Goal: Task Accomplishment & Management: Manage account settings

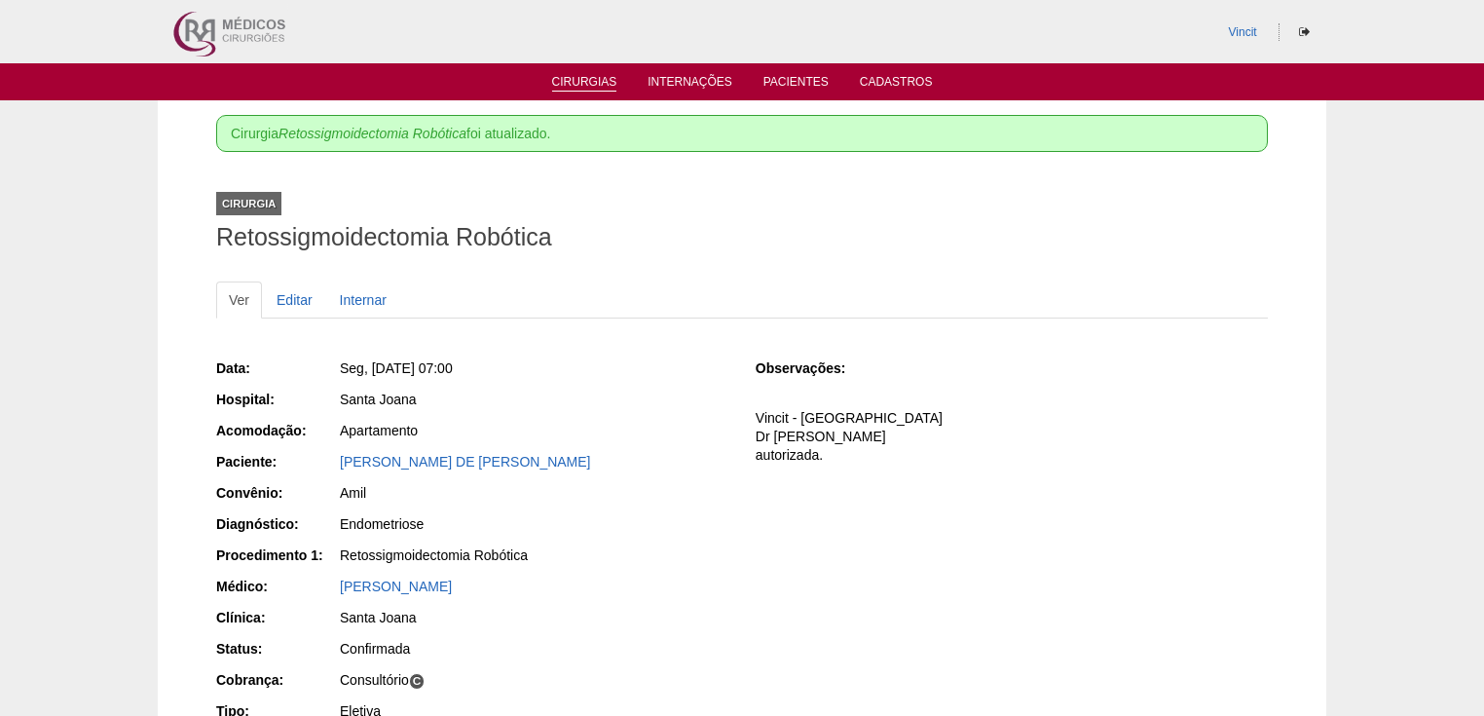
click at [573, 82] on link "Cirurgias" at bounding box center [584, 83] width 65 height 17
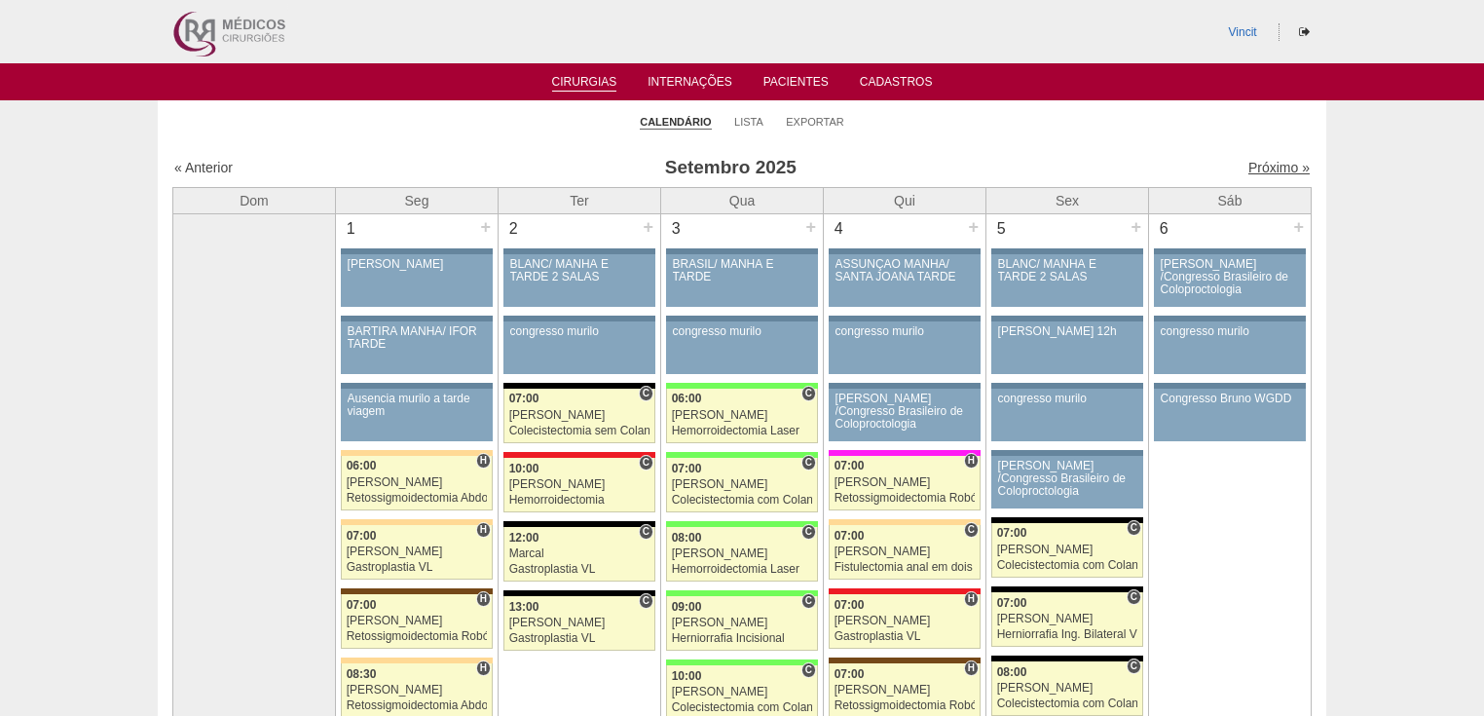
click at [1272, 164] on link "Próximo »" at bounding box center [1279, 168] width 61 height 16
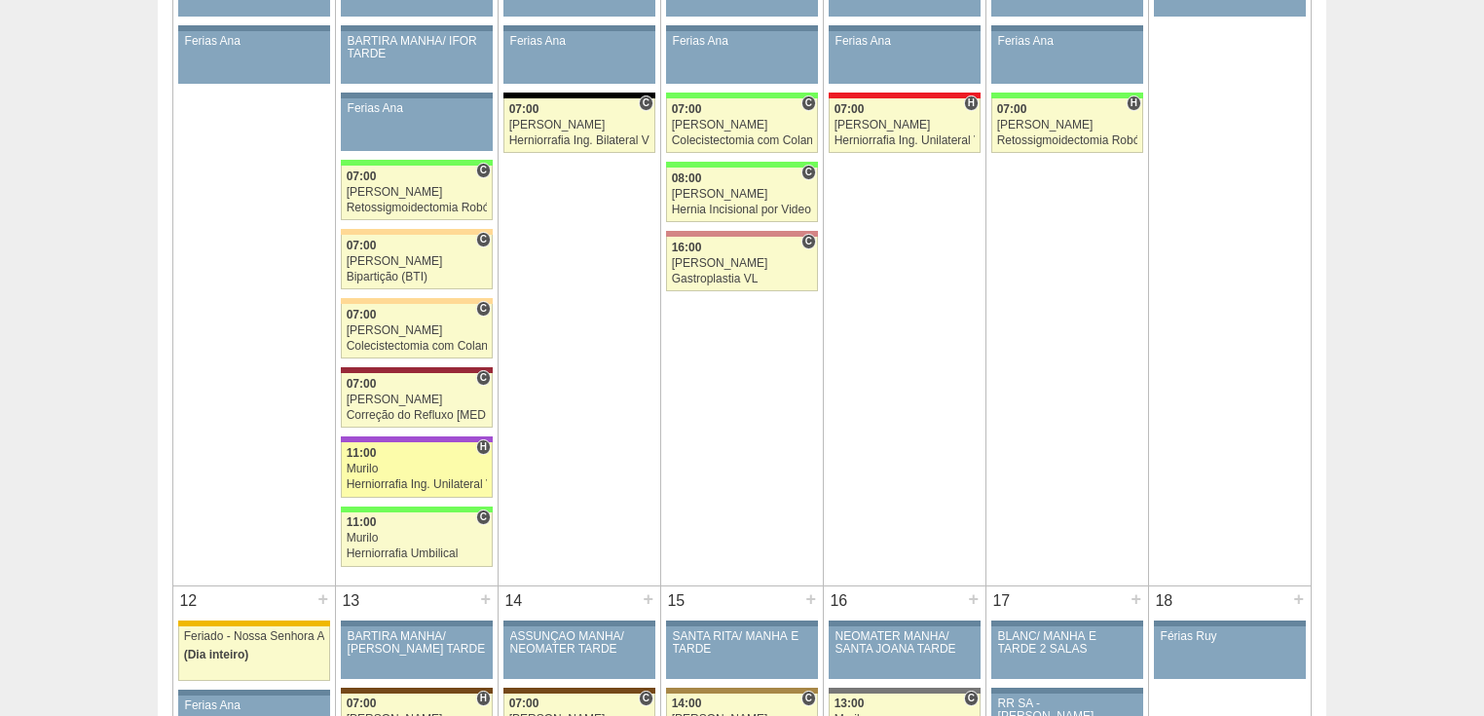
scroll to position [1013, 0]
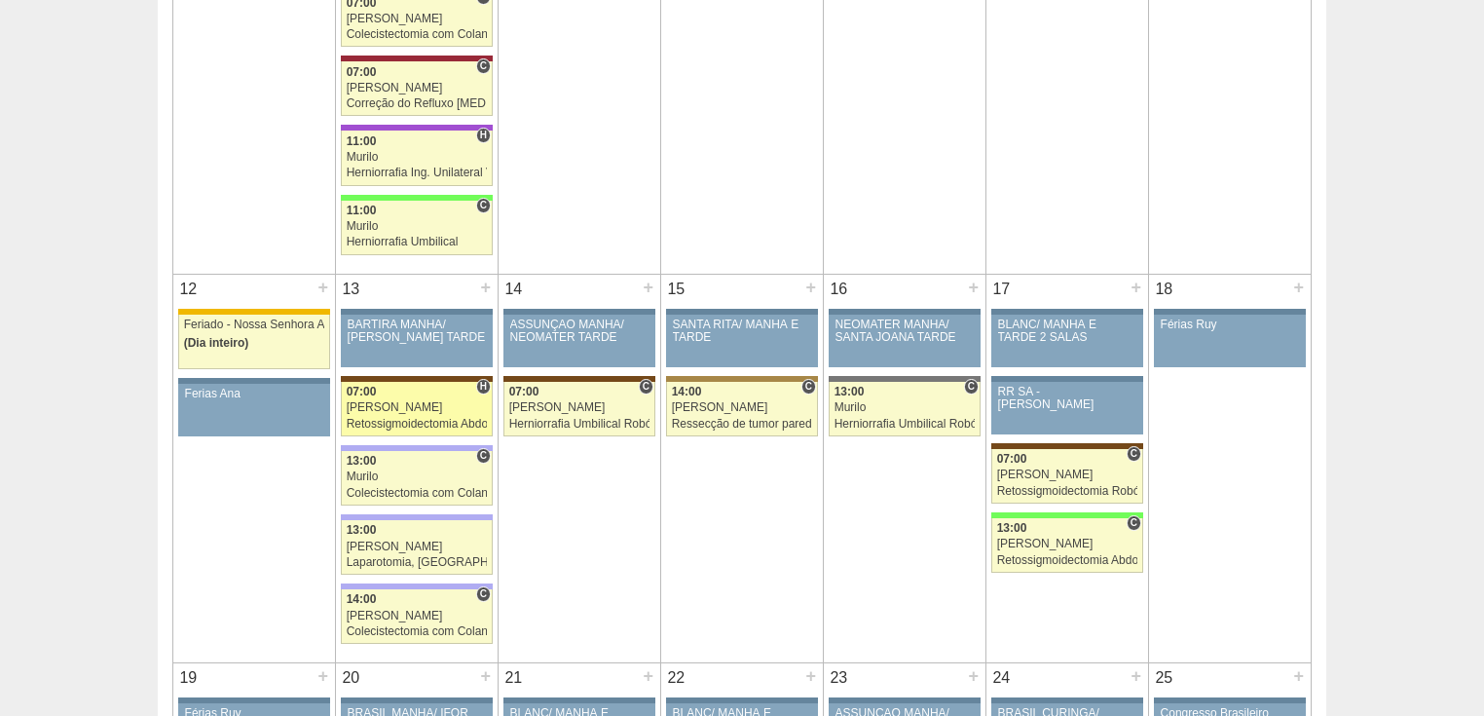
click at [382, 418] on div "Retossigmoidectomia Abdominal VL" at bounding box center [417, 424] width 141 height 13
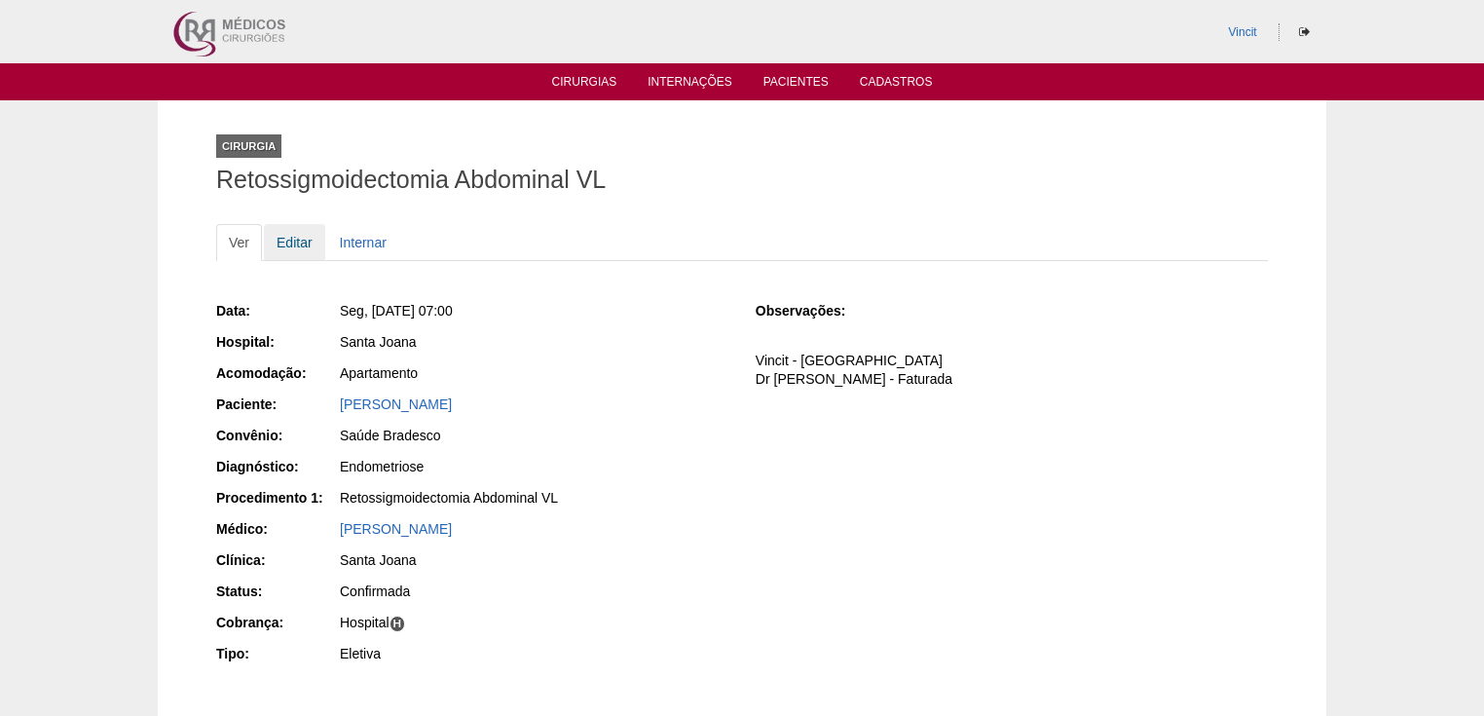
click at [306, 240] on link "Editar" at bounding box center [294, 242] width 61 height 37
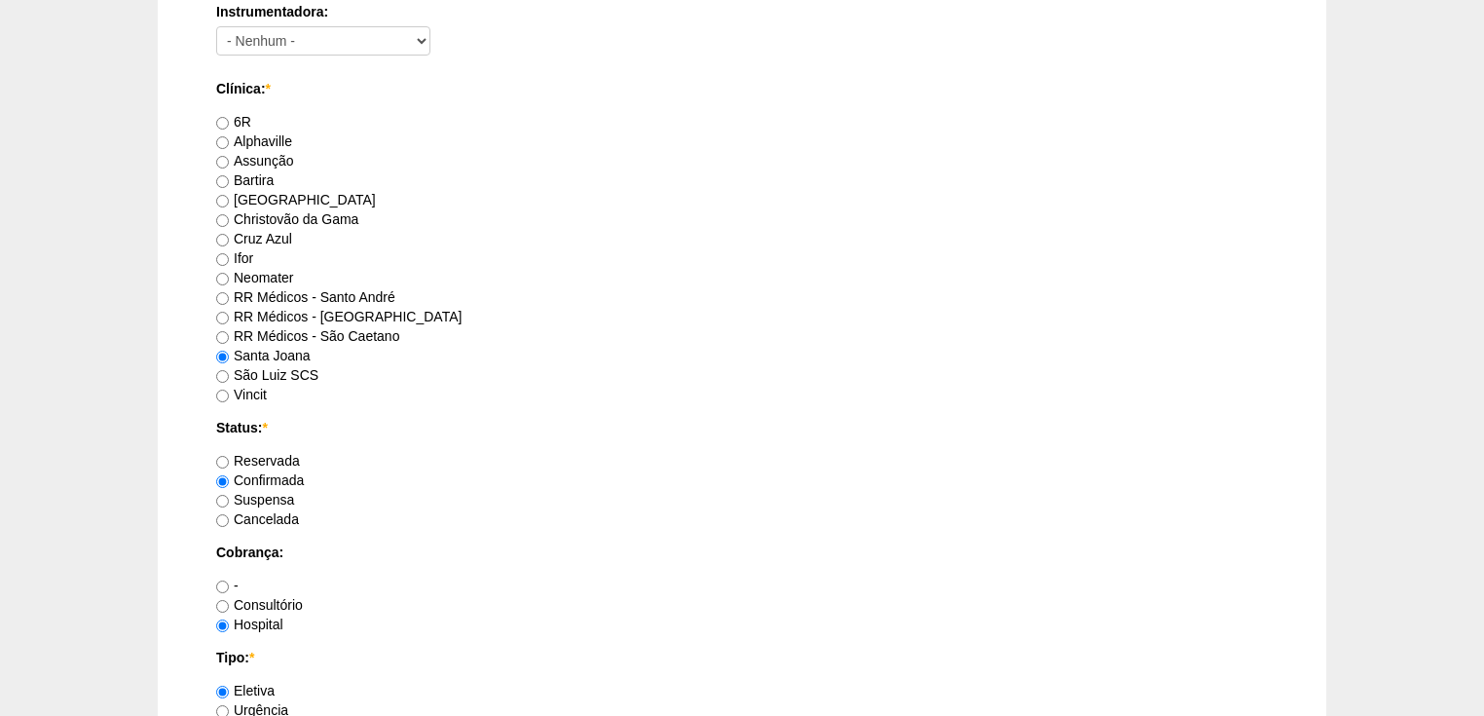
scroll to position [1636, 0]
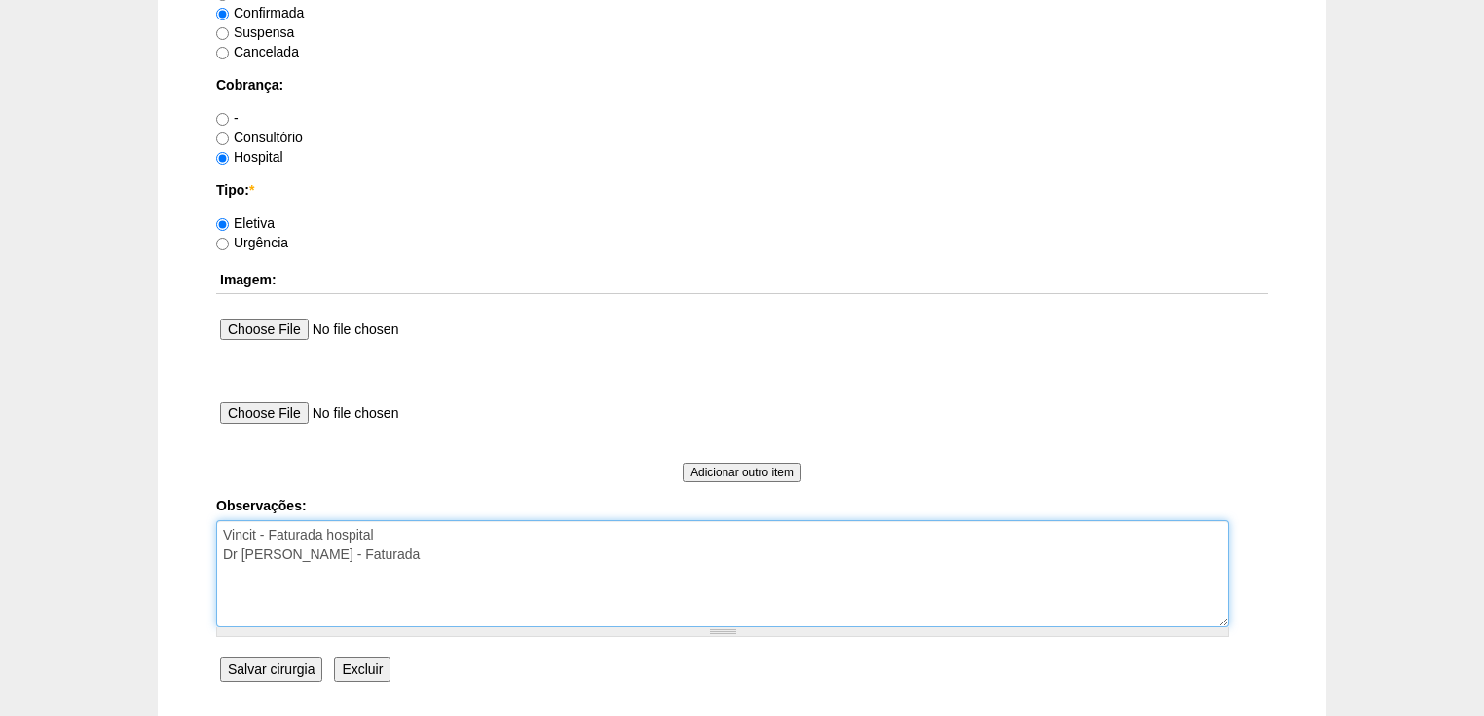
click at [387, 549] on textarea "Vincit - Faturada hospital Dr [PERSON_NAME] - Faturada" at bounding box center [722, 573] width 1013 height 107
type textarea "Vincit - Faturada hospital Dr Andre - Sego - Faturada autorizada"
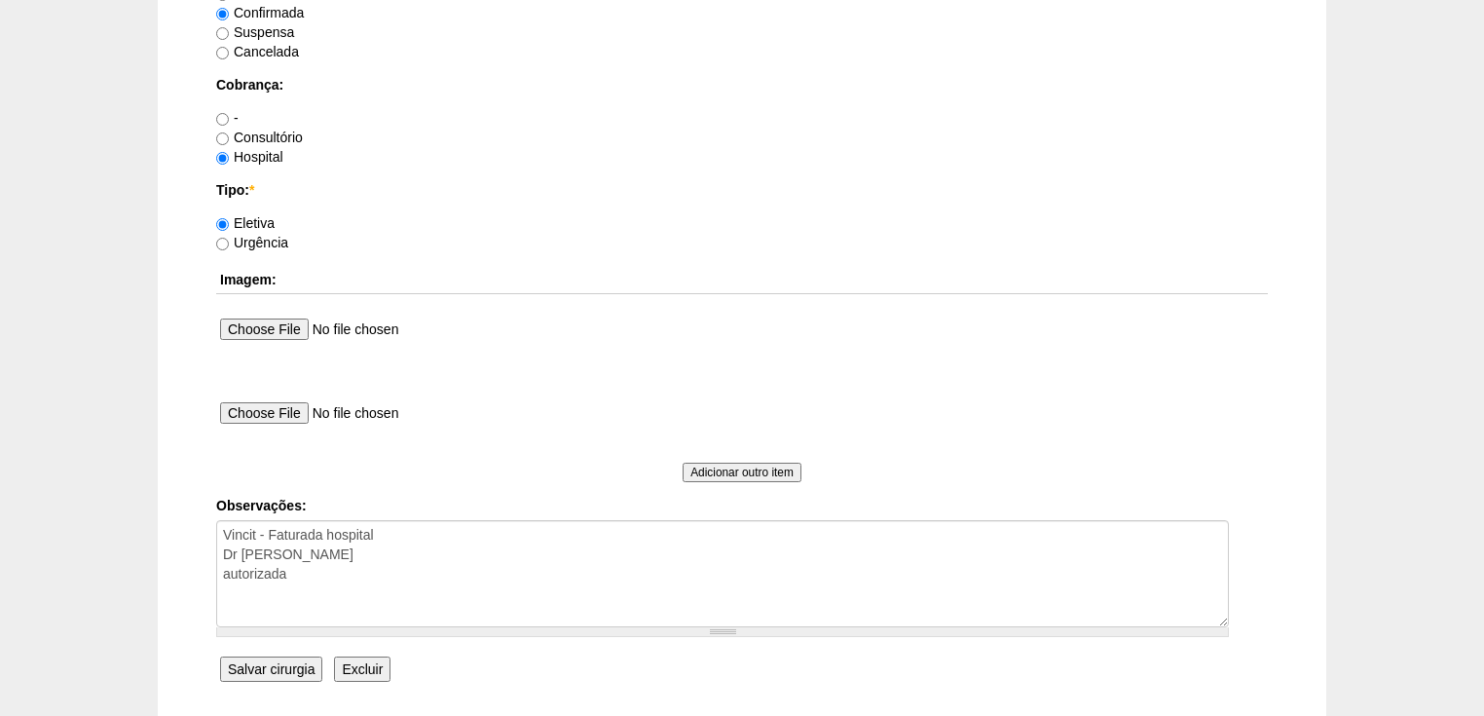
click at [257, 666] on input "Salvar cirurgia" at bounding box center [271, 669] width 102 height 25
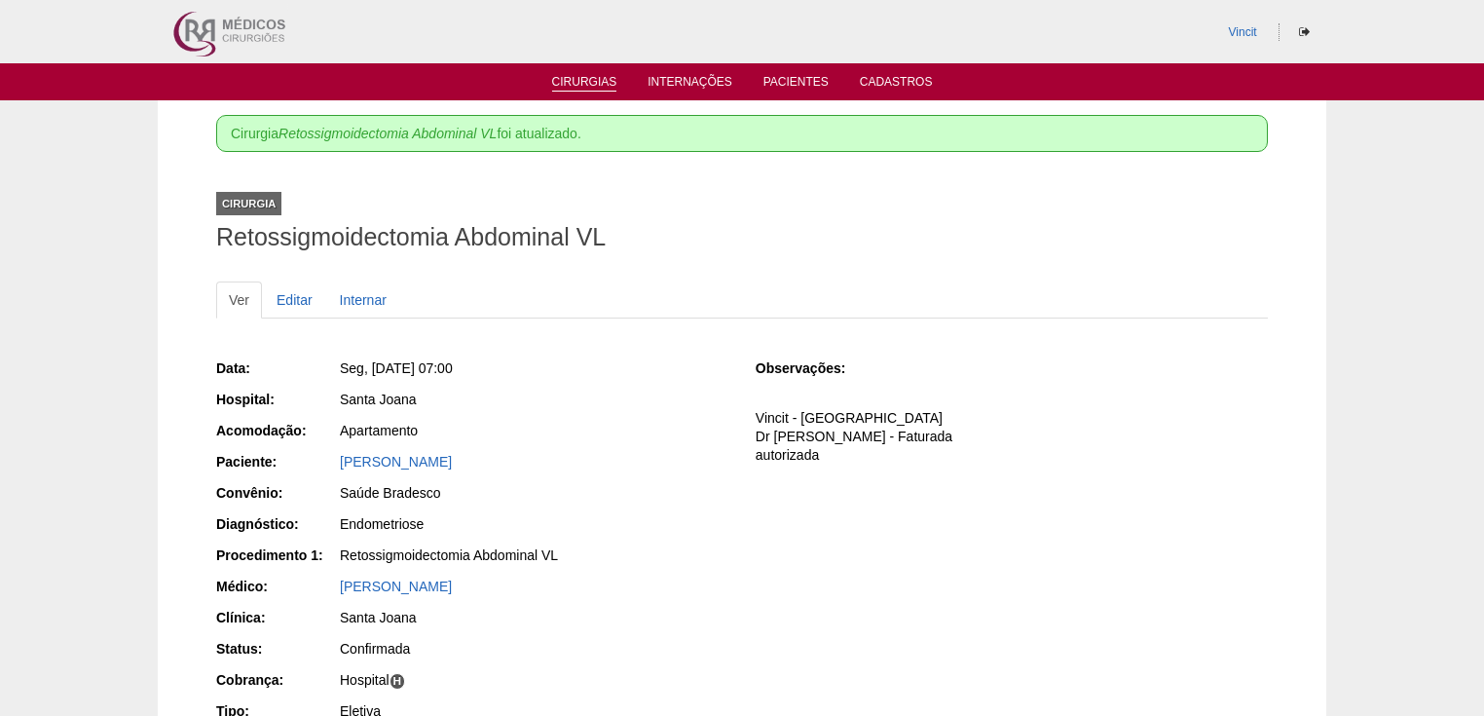
click at [568, 82] on link "Cirurgias" at bounding box center [584, 83] width 65 height 17
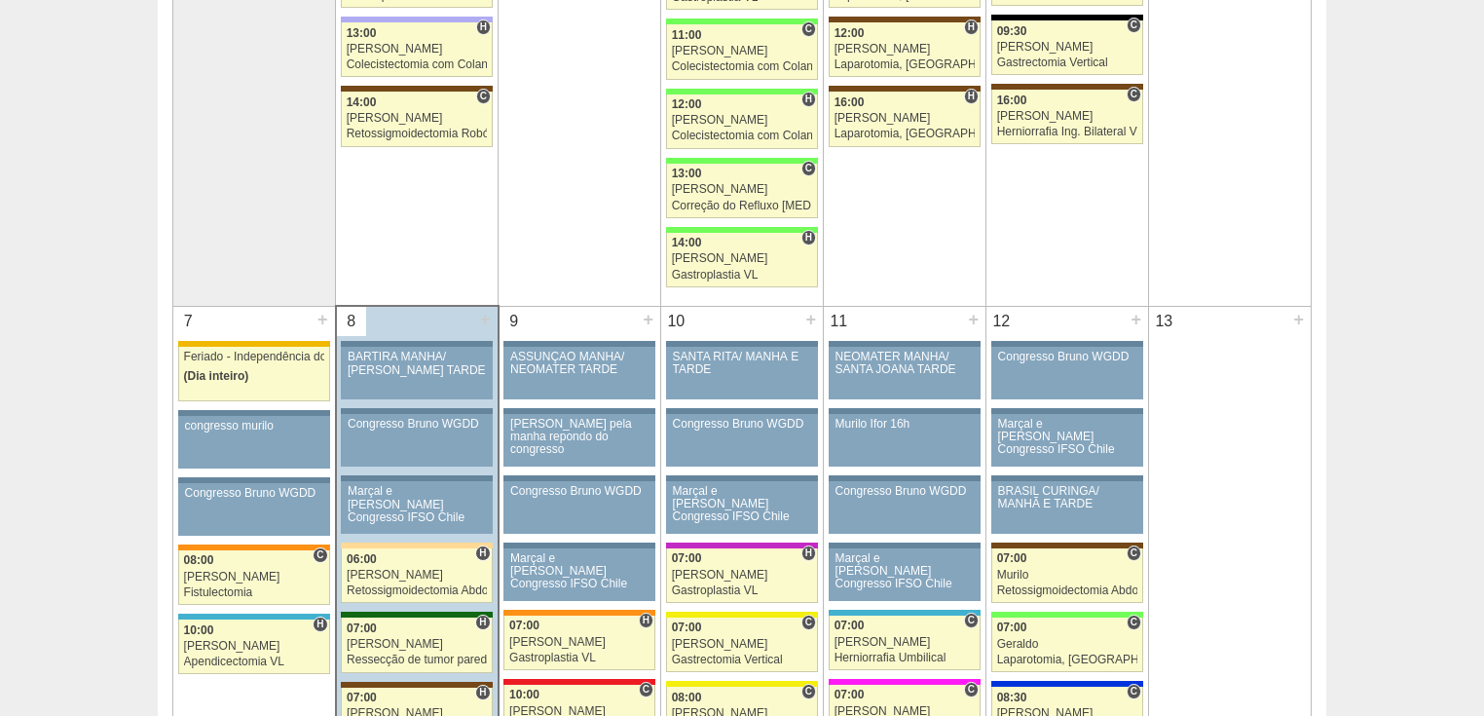
scroll to position [1013, 0]
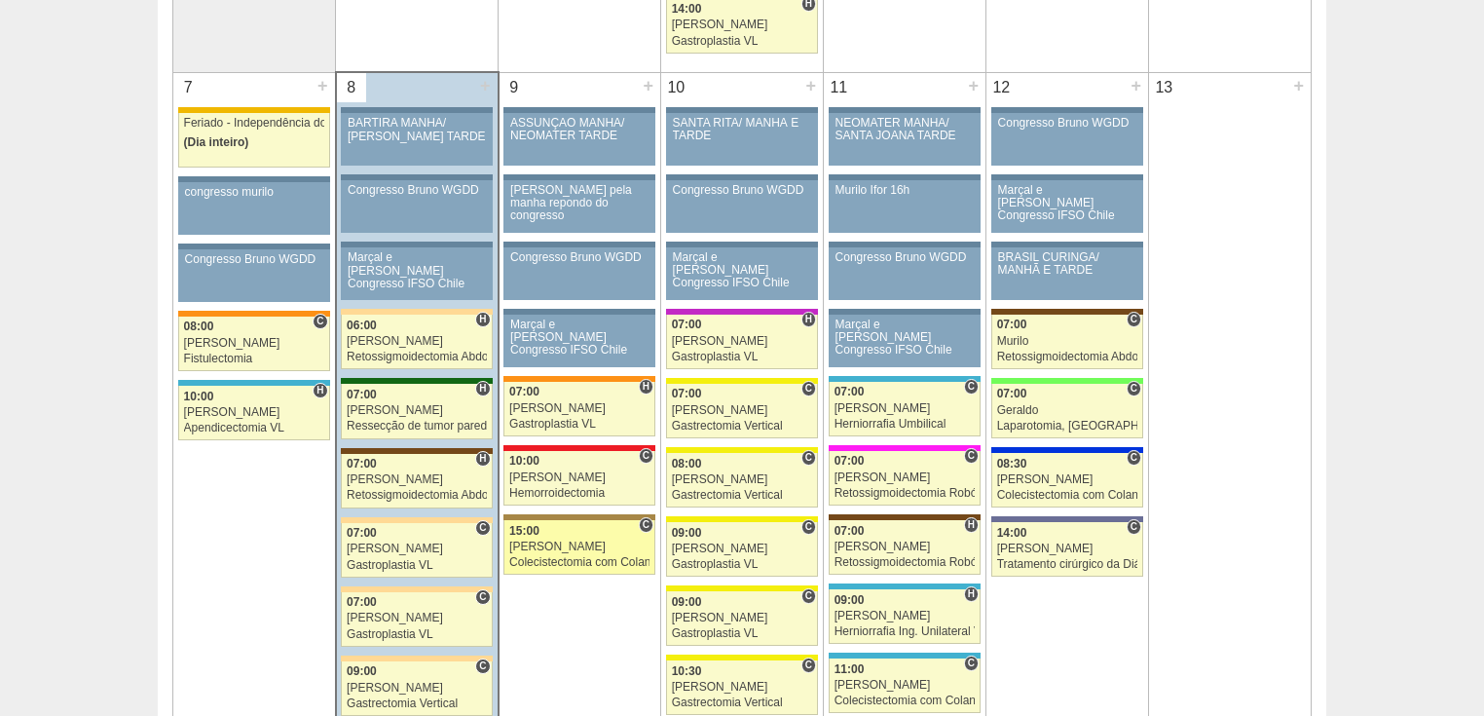
click at [544, 556] on div "Colecistectomia com Colangiografia VL" at bounding box center [579, 562] width 140 height 13
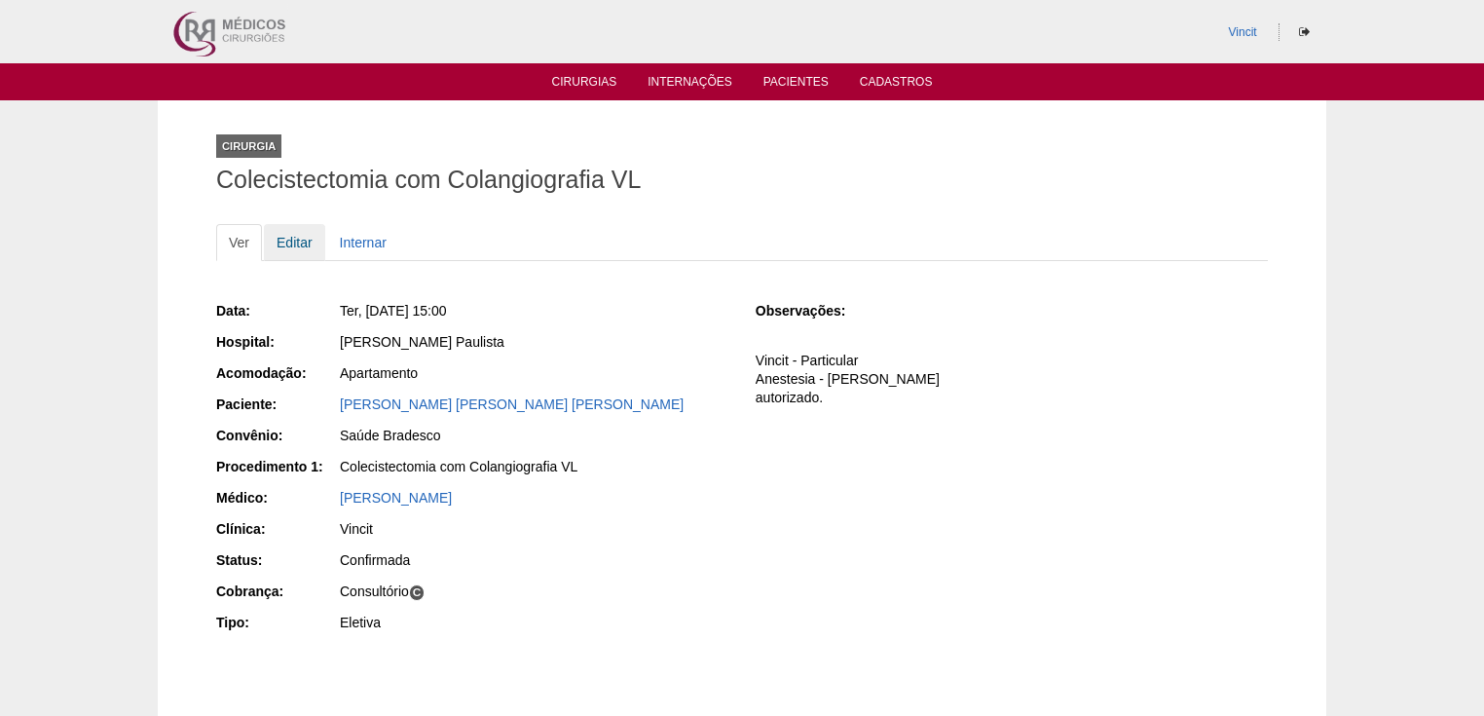
click at [305, 244] on link "Editar" at bounding box center [294, 242] width 61 height 37
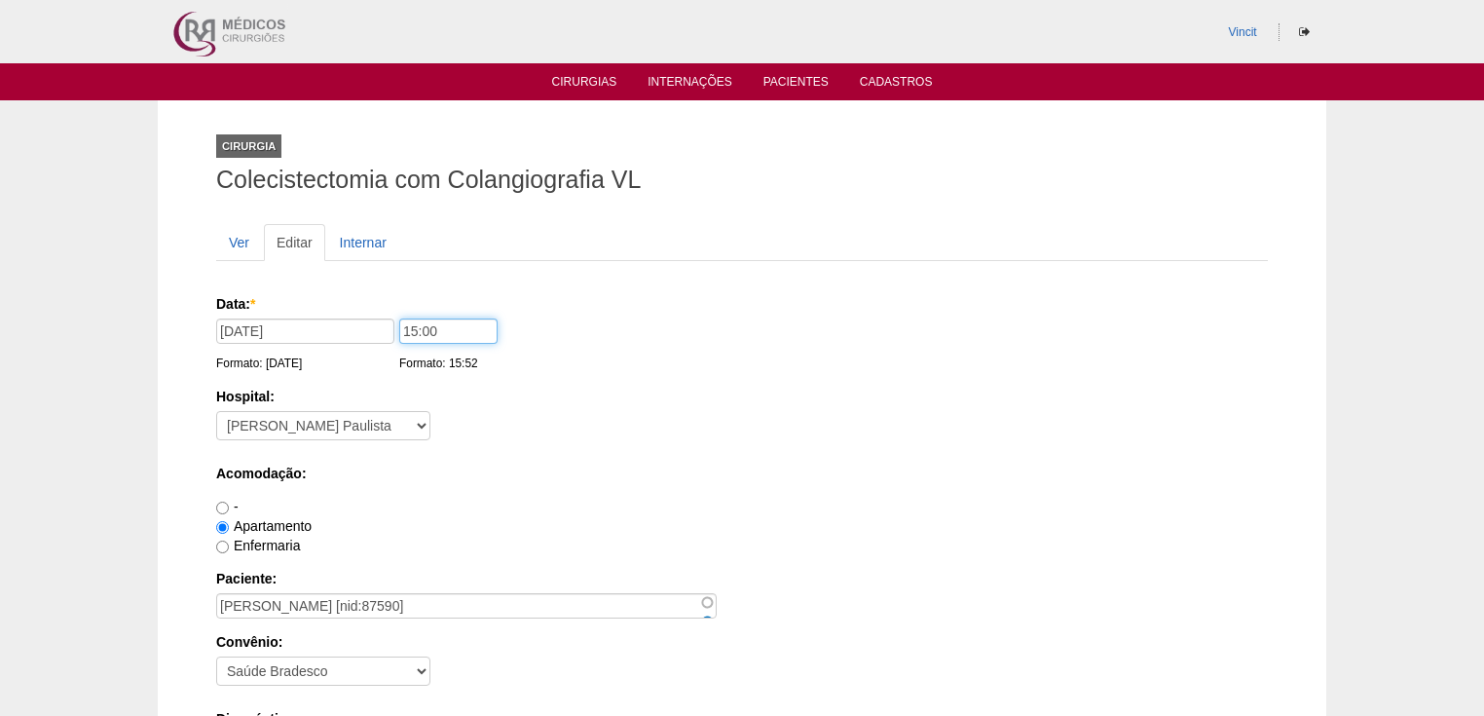
click at [416, 330] on input "15:00" at bounding box center [448, 331] width 98 height 25
type input "16:00"
click at [617, 483] on div "Acomodação: - Apartamento Enfermaria" at bounding box center [742, 510] width 1052 height 92
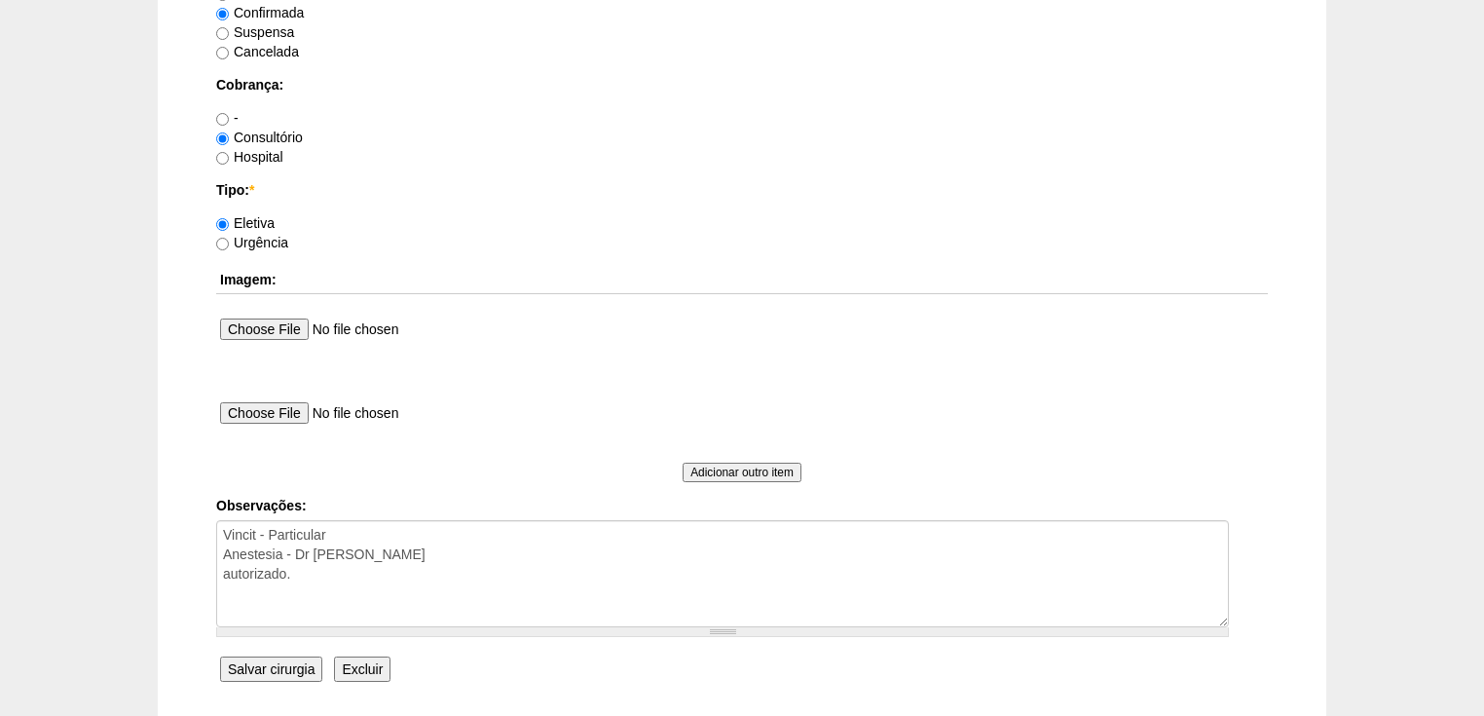
scroll to position [1790, 0]
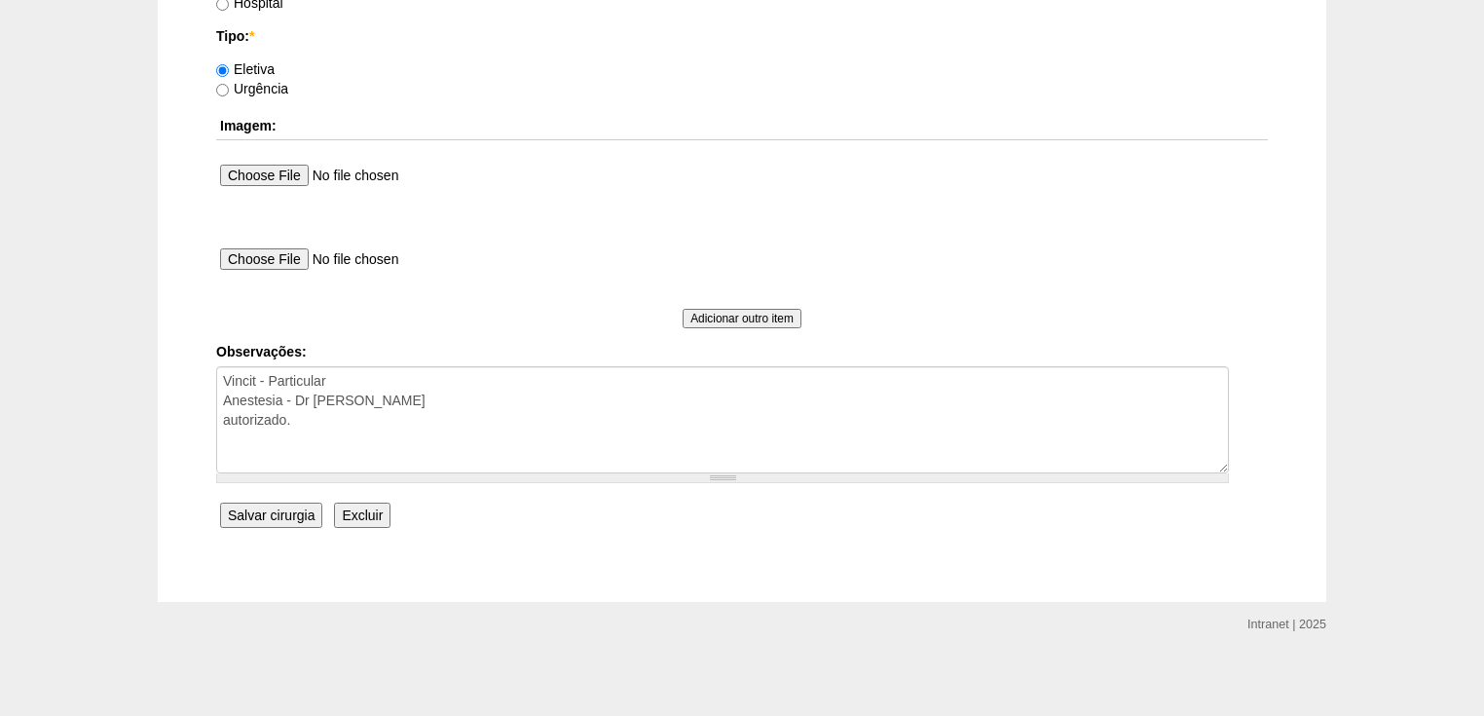
click at [269, 513] on input "Salvar cirurgia" at bounding box center [271, 515] width 102 height 25
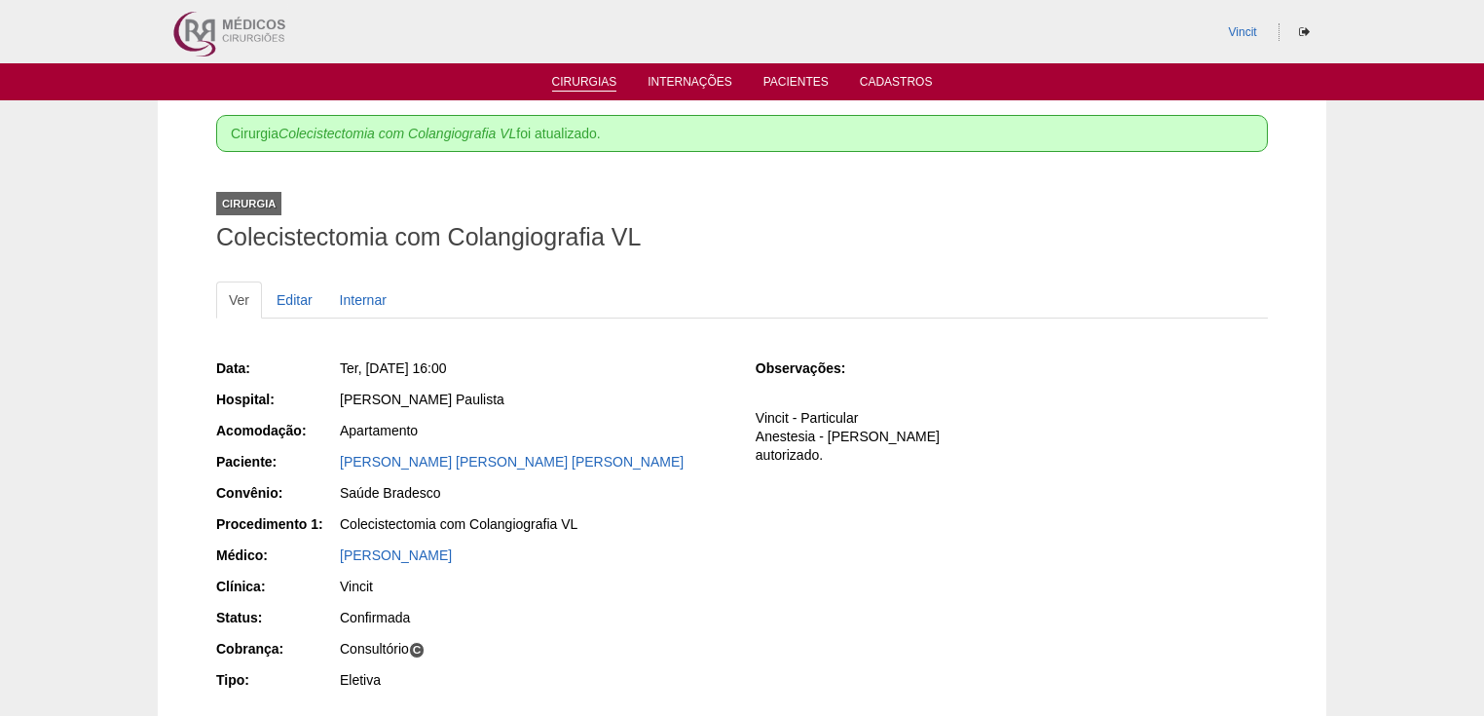
click at [569, 77] on link "Cirurgias" at bounding box center [584, 83] width 65 height 17
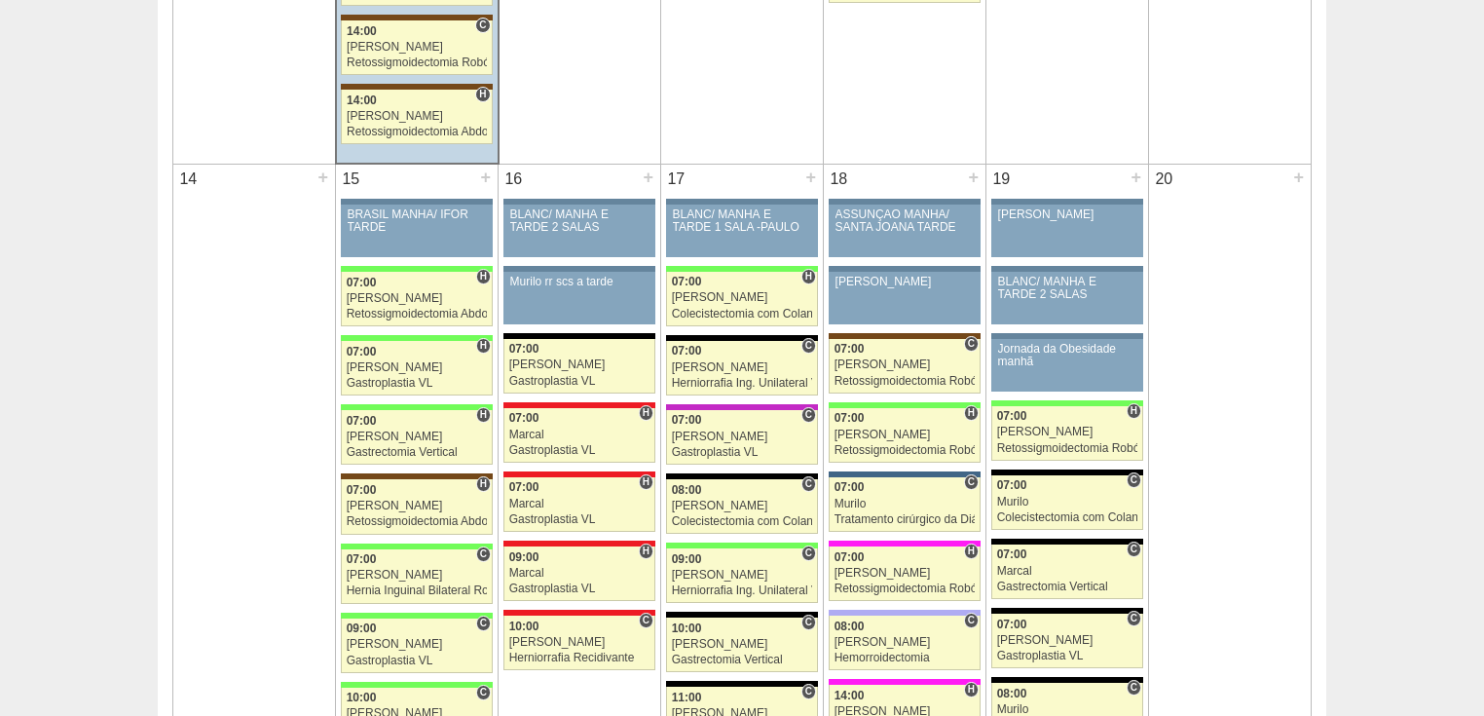
scroll to position [2182, 0]
